Goal: Task Accomplishment & Management: Manage account settings

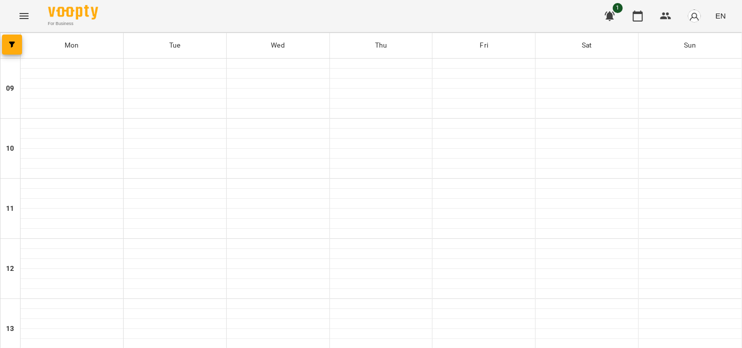
scroll to position [284, 0]
drag, startPoint x: 36, startPoint y: 20, endPoint x: 29, endPoint y: 18, distance: 6.7
click at [35, 19] on div "For Business 1 EN" at bounding box center [371, 16] width 742 height 32
click at [29, 18] on icon "Menu" at bounding box center [24, 16] width 12 height 12
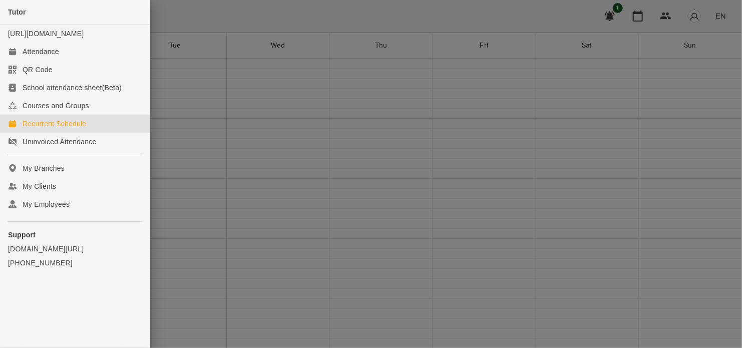
click at [91, 133] on link "Recurrent Schedule" at bounding box center [75, 124] width 150 height 18
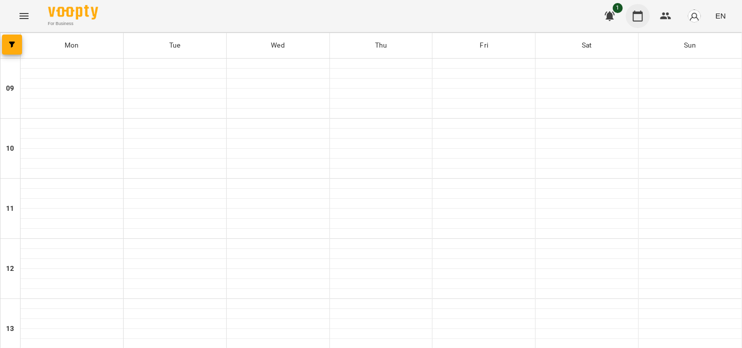
click at [634, 21] on icon "button" at bounding box center [638, 16] width 12 height 12
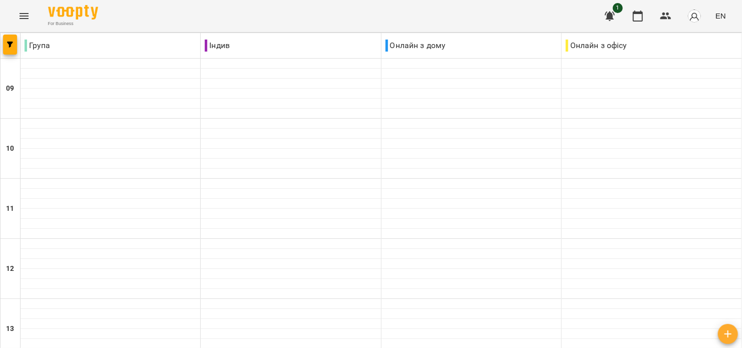
scroll to position [401, 0]
click at [31, 18] on button "Menu" at bounding box center [24, 16] width 24 height 24
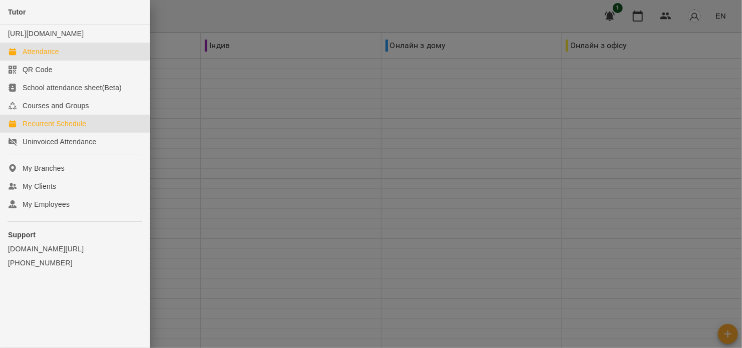
click at [68, 129] on div "Recurrent Schedule" at bounding box center [55, 124] width 64 height 10
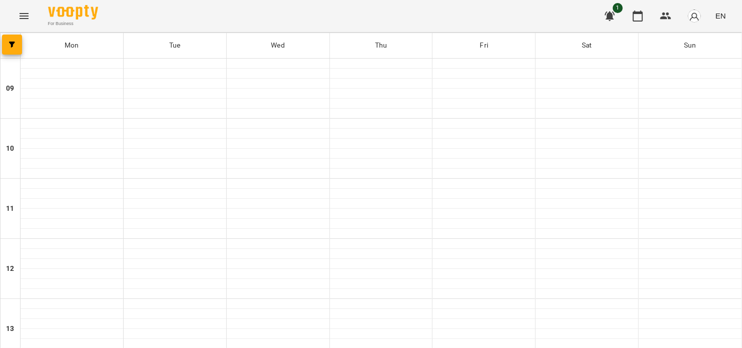
scroll to position [551, 0]
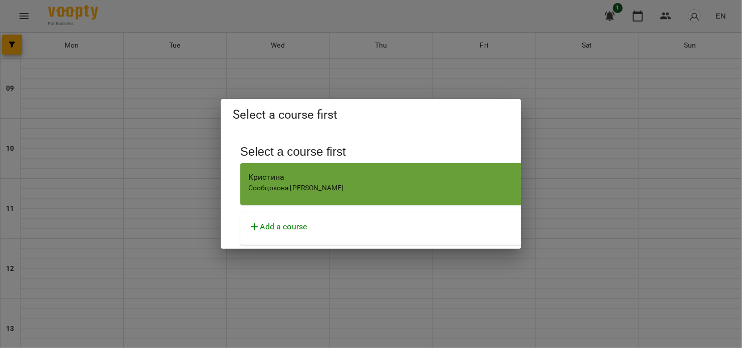
click at [282, 184] on span "Сообцокова [PERSON_NAME]" at bounding box center [296, 188] width 96 height 8
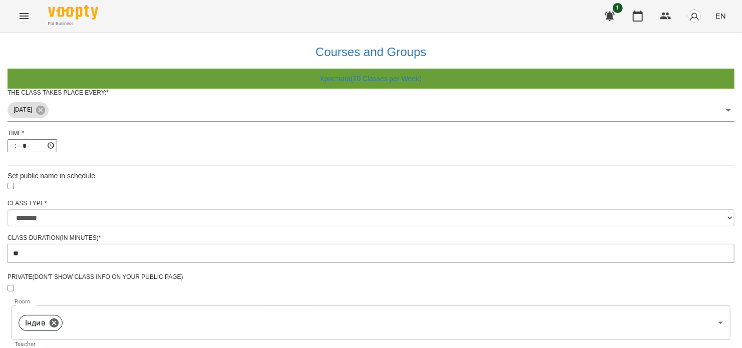
scroll to position [55, 0]
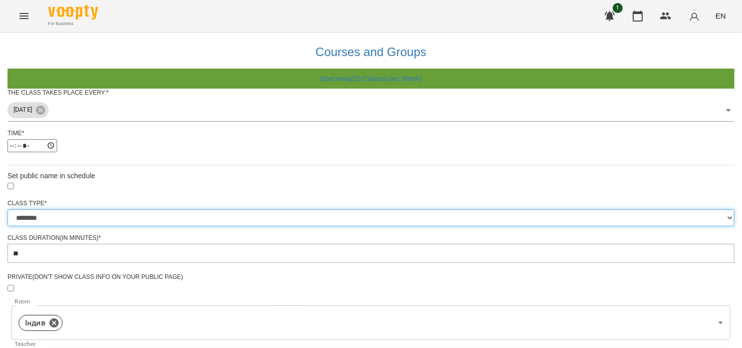
click at [302, 209] on select "**********" at bounding box center [371, 217] width 727 height 17
select select "**********"
click at [247, 209] on select "**********" at bounding box center [371, 217] width 727 height 17
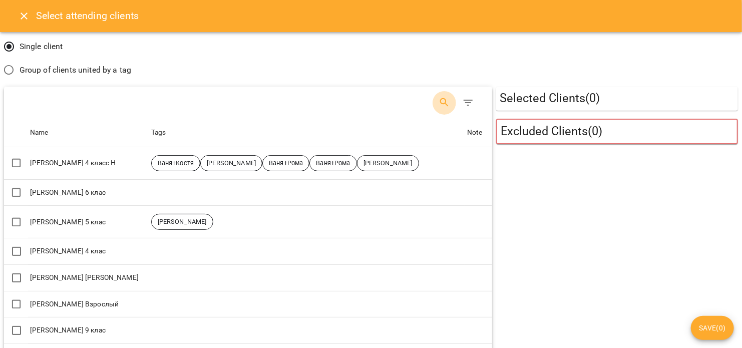
click at [433, 104] on button "Search" at bounding box center [445, 103] width 24 height 24
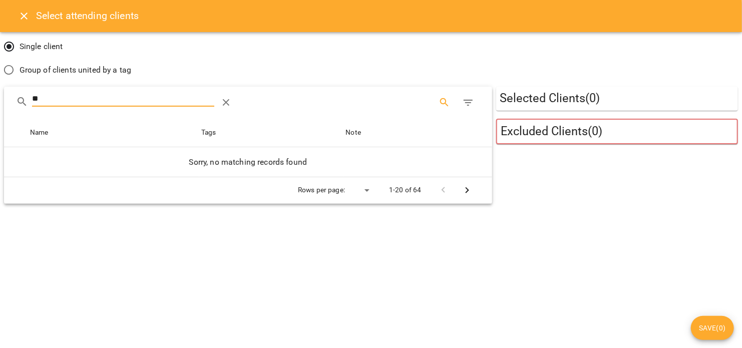
type input "*"
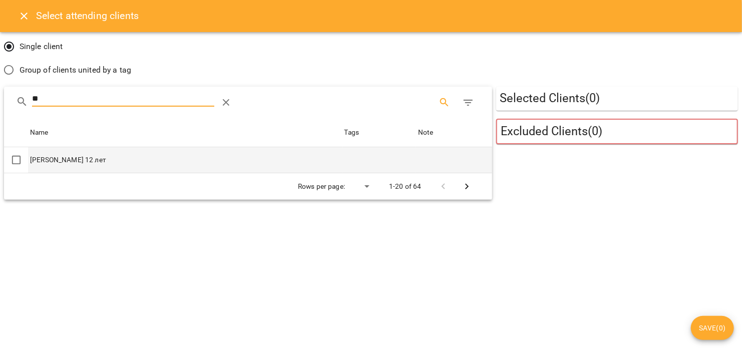
type input "**"
click at [135, 166] on td "[PERSON_NAME] 12 лет" at bounding box center [185, 160] width 315 height 26
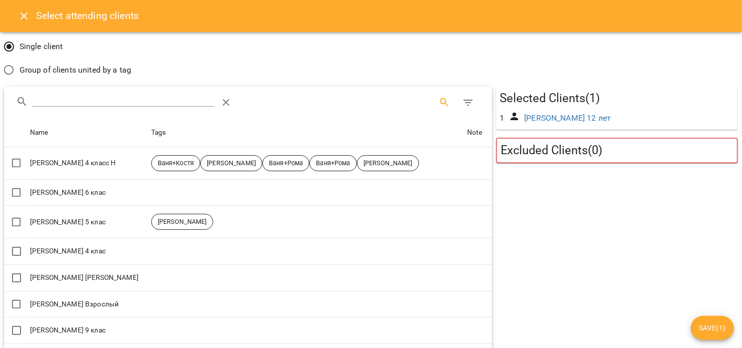
click at [707, 327] on span "Save ( 1 )" at bounding box center [712, 328] width 27 height 12
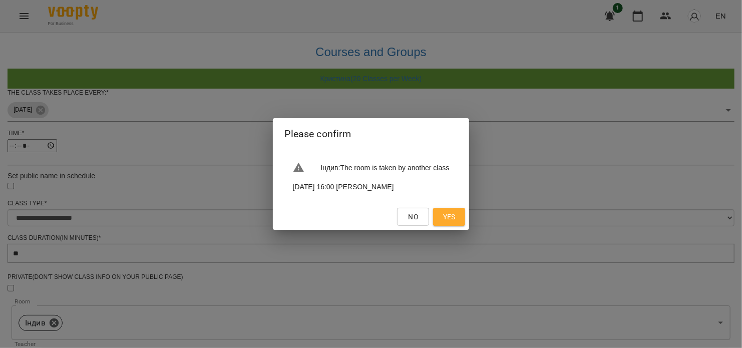
click at [456, 214] on span "Yes" at bounding box center [449, 217] width 13 height 12
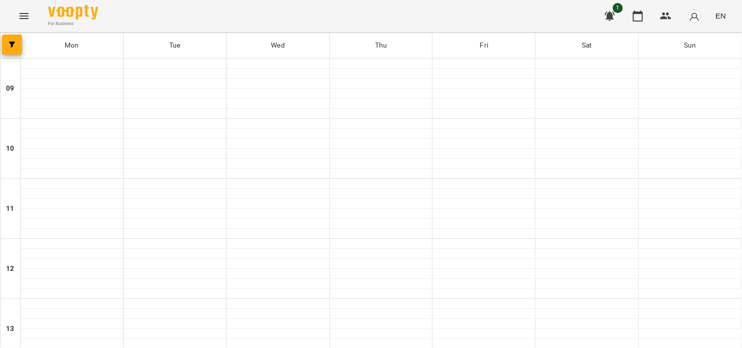
scroll to position [267, 0]
click at [40, 23] on div "For Business 1 EN" at bounding box center [371, 16] width 742 height 32
click at [27, 21] on icon "Menu" at bounding box center [24, 16] width 12 height 12
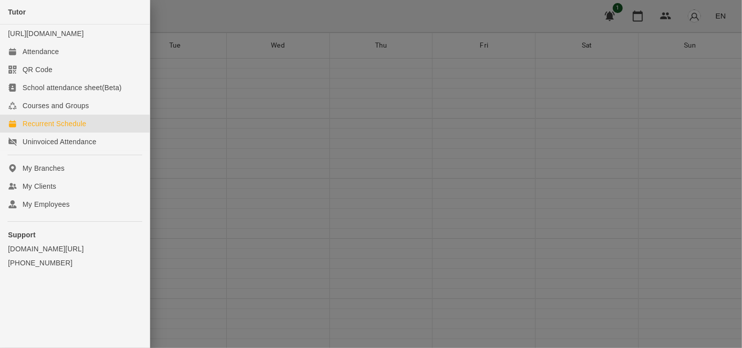
drag, startPoint x: 430, startPoint y: 54, endPoint x: 444, endPoint y: 52, distance: 14.1
click at [437, 52] on div at bounding box center [371, 174] width 742 height 348
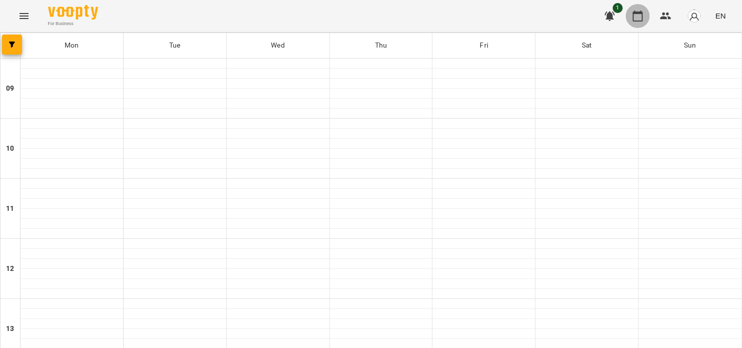
click at [637, 20] on icon "button" at bounding box center [638, 16] width 12 height 12
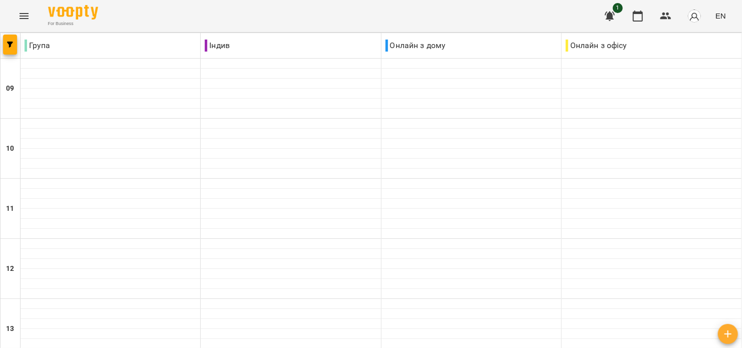
scroll to position [485, 0]
drag, startPoint x: 485, startPoint y: 300, endPoint x: 494, endPoint y: 299, distance: 9.6
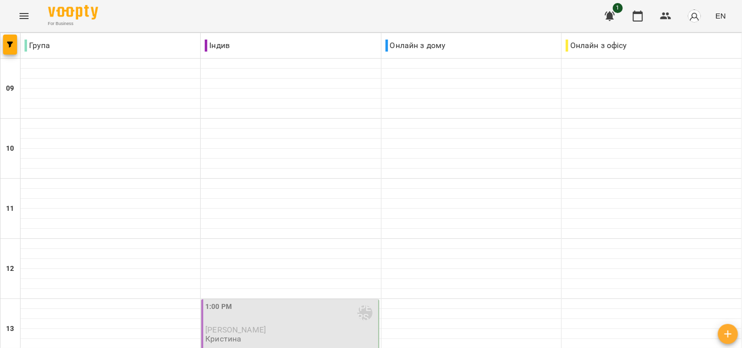
scroll to position [267, 0]
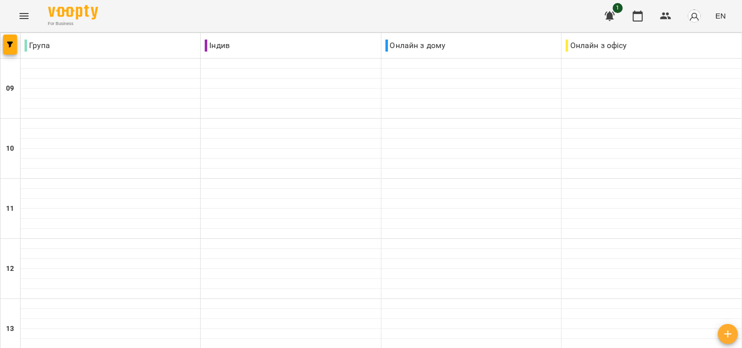
scroll to position [618, 0]
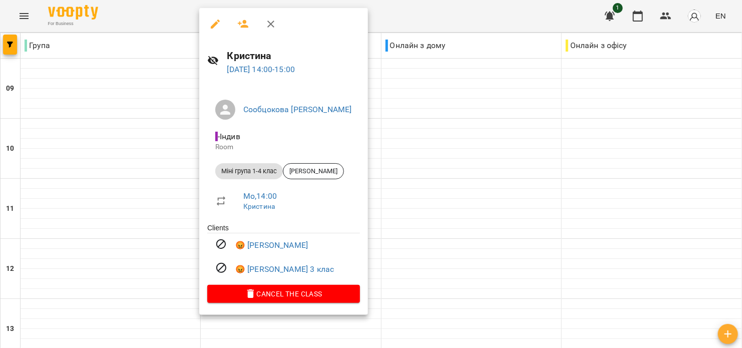
click at [363, 240] on div at bounding box center [371, 174] width 742 height 348
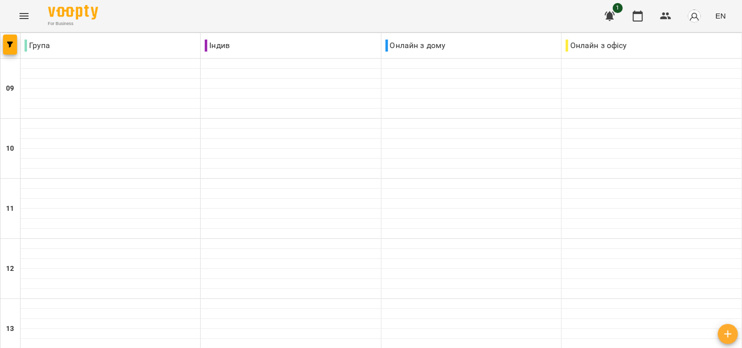
scroll to position [618, 0]
click at [692, 20] on img "button" at bounding box center [695, 16] width 14 height 14
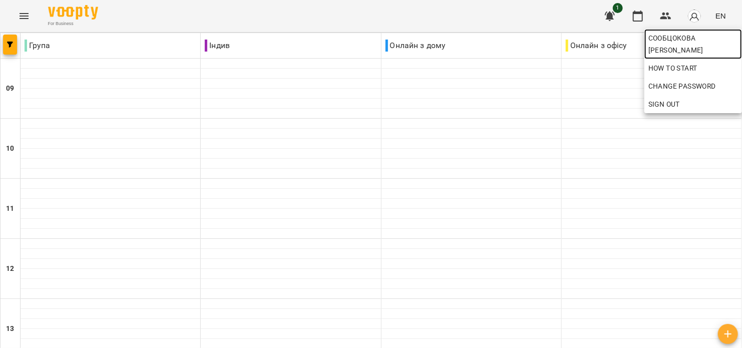
click at [684, 38] on span "Сообцокова [PERSON_NAME]" at bounding box center [694, 44] width 90 height 24
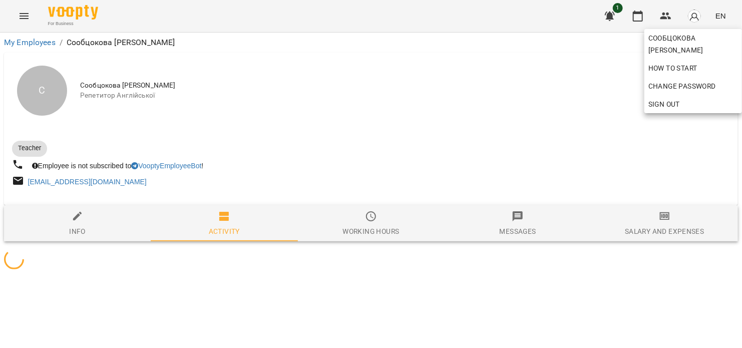
click at [649, 219] on div at bounding box center [371, 174] width 742 height 348
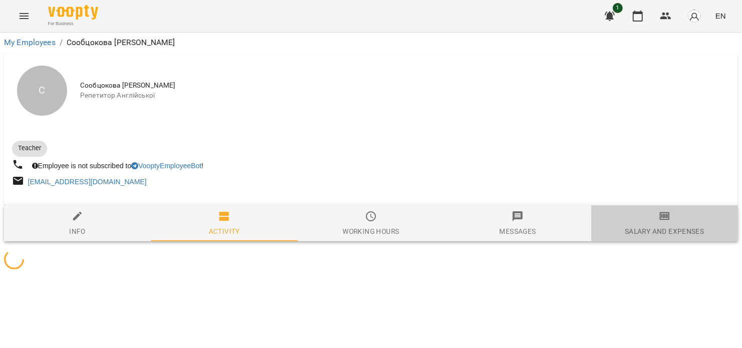
click at [649, 219] on span "Salary and Expenses" at bounding box center [664, 223] width 135 height 27
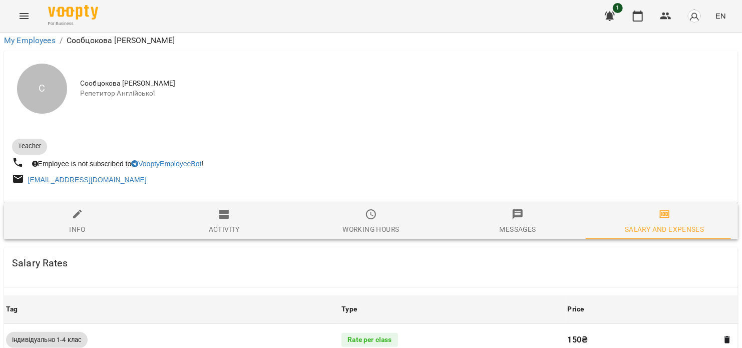
scroll to position [534, 0]
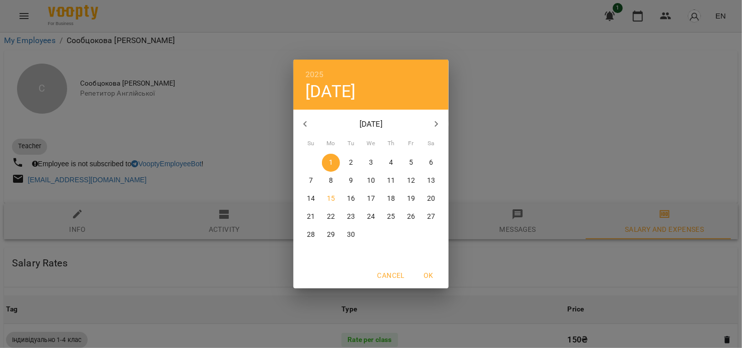
click at [316, 183] on span "7" at bounding box center [311, 181] width 18 height 10
type input "**********"
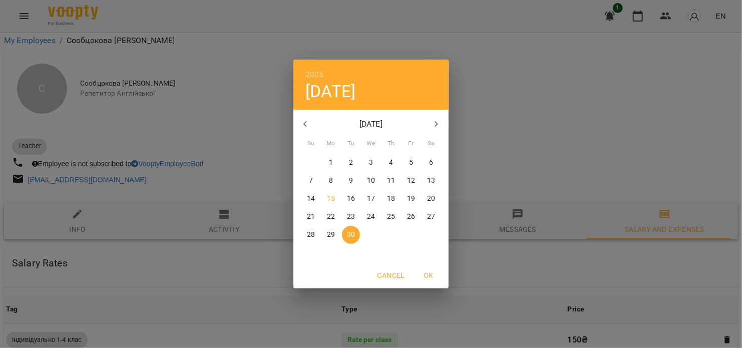
click at [428, 184] on p "13" at bounding box center [431, 181] width 8 height 10
type input "**********"
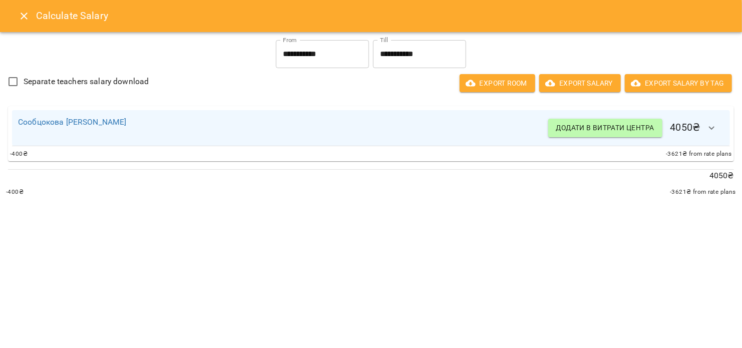
click at [282, 53] on input "**********" at bounding box center [322, 54] width 93 height 28
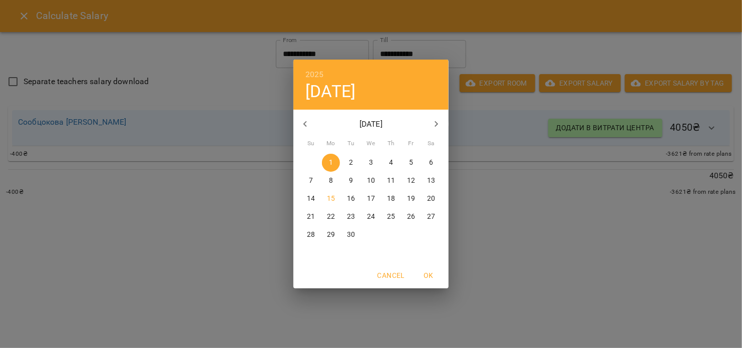
click at [308, 183] on span "7" at bounding box center [311, 181] width 18 height 10
type input "**********"
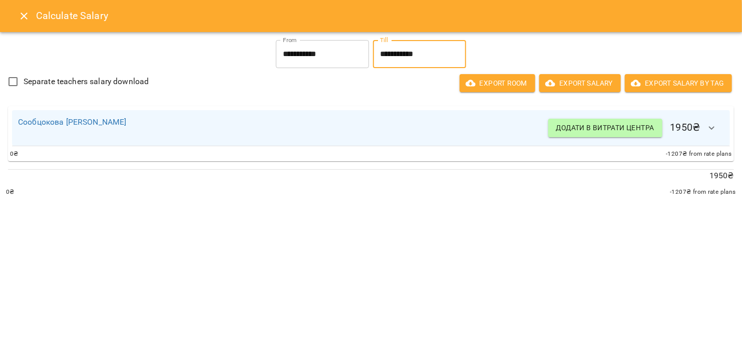
click at [391, 61] on input "**********" at bounding box center [419, 54] width 93 height 28
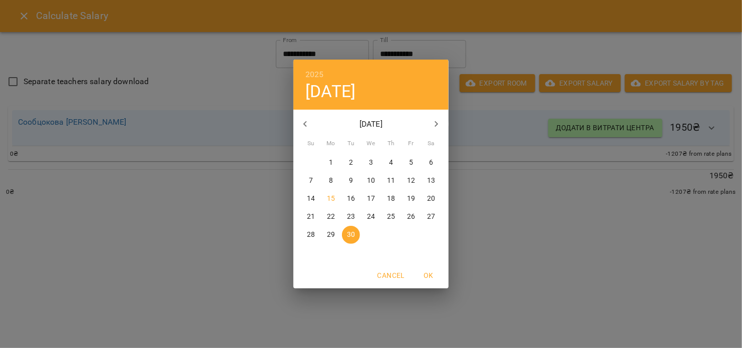
click at [434, 181] on p "13" at bounding box center [431, 181] width 8 height 10
type input "**********"
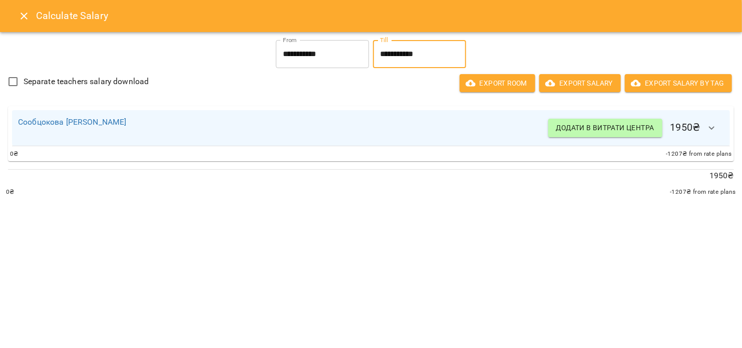
click at [27, 23] on button "Close" at bounding box center [24, 16] width 24 height 24
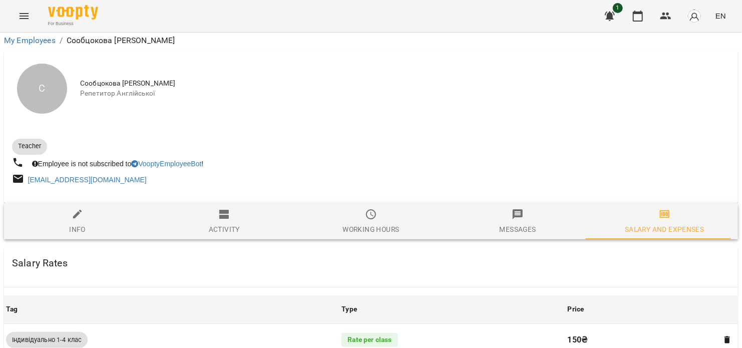
scroll to position [0, 0]
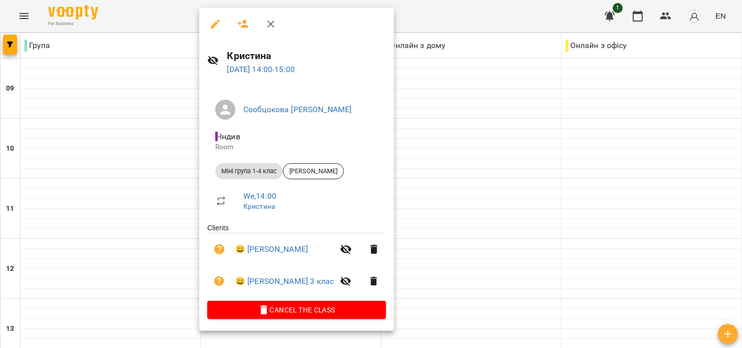
click at [168, 149] on div at bounding box center [371, 174] width 742 height 348
